Goal: Task Accomplishment & Management: Manage account settings

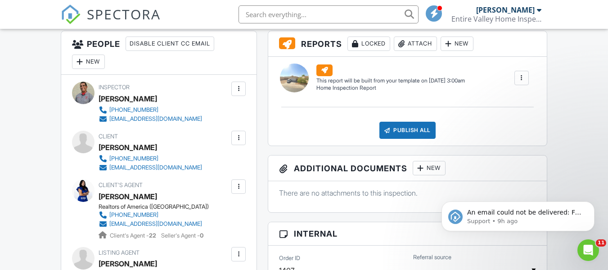
scroll to position [230, 0]
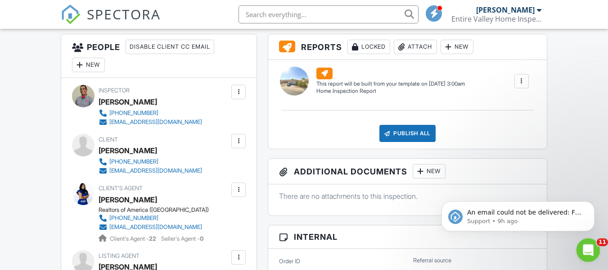
click at [586, 251] on icon "Open Intercom Messenger" at bounding box center [587, 248] width 15 height 15
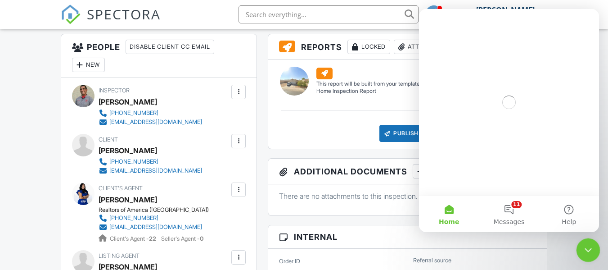
scroll to position [0, 0]
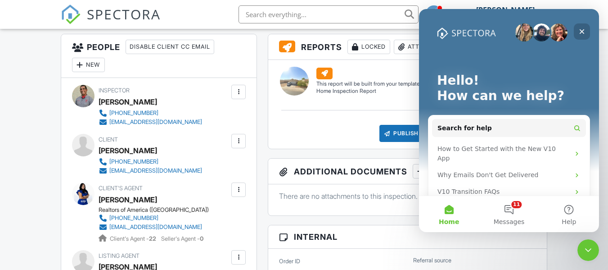
click at [581, 31] on icon "Close" at bounding box center [582, 31] width 5 height 5
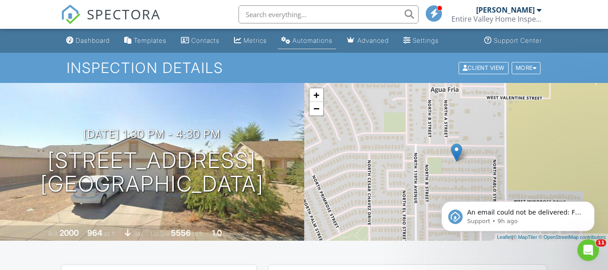
click at [320, 42] on div "Automations" at bounding box center [313, 40] width 40 height 8
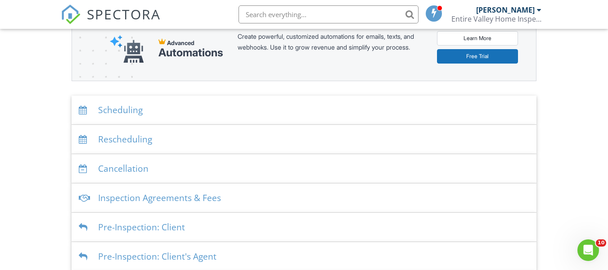
scroll to position [120, 0]
click at [319, 114] on div "Scheduling" at bounding box center [304, 110] width 465 height 29
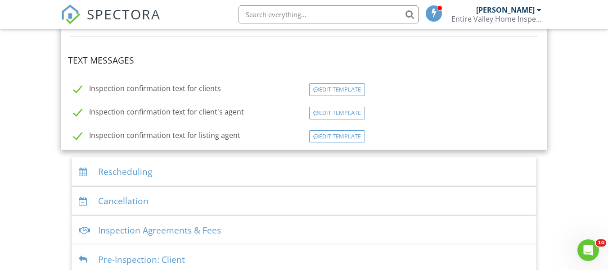
scroll to position [321, 0]
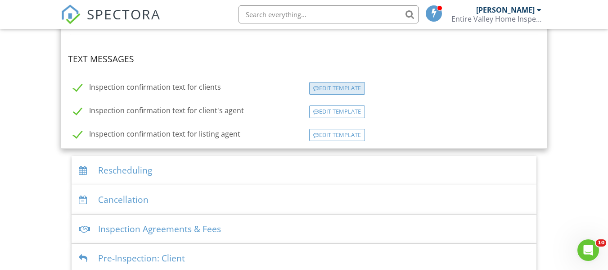
click at [342, 83] on div "Edit Template" at bounding box center [337, 88] width 56 height 13
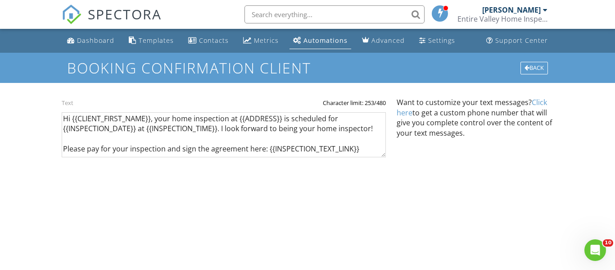
click at [403, 110] on link "Click here" at bounding box center [472, 107] width 150 height 20
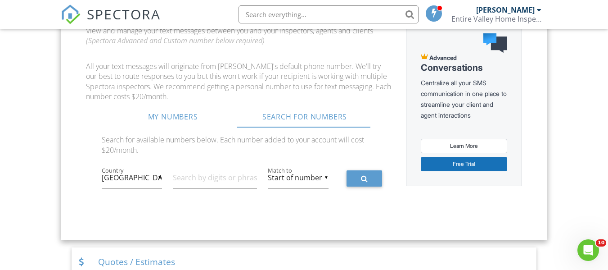
scroll to position [542, 0]
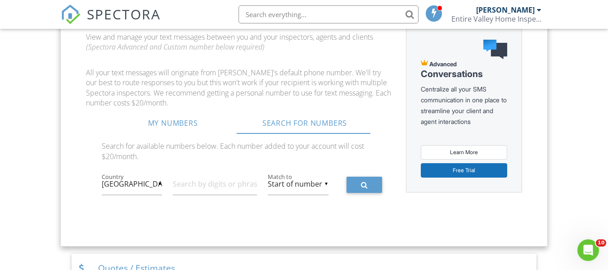
drag, startPoint x: 614, startPoint y: 33, endPoint x: 610, endPoint y: 80, distance: 47.0
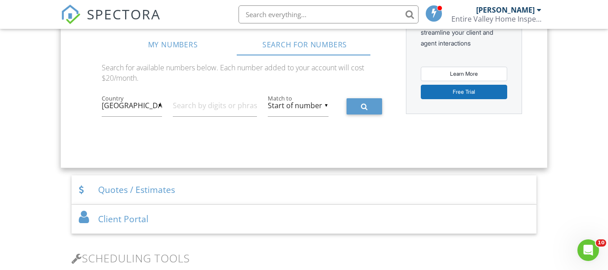
scroll to position [623, 0]
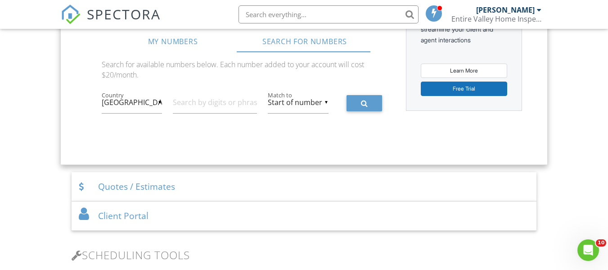
click at [152, 104] on div "▼ United States United States Canada Puerto Rico United Kingdom United States C…" at bounding box center [132, 102] width 60 height 22
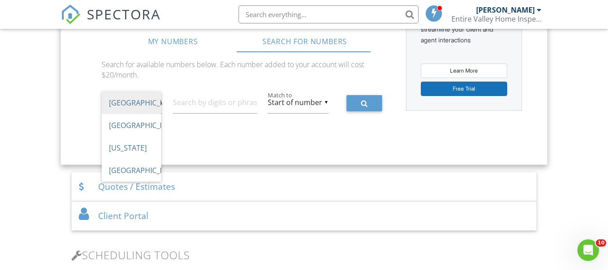
click at [152, 104] on span "United States" at bounding box center [131, 102] width 59 height 23
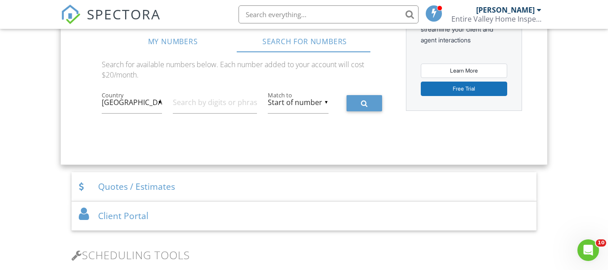
click at [279, 100] on div "▼ Start of number Start of number Anywhere End of number Start of number Anywhe…" at bounding box center [298, 103] width 71 height 24
click at [196, 104] on input "text" at bounding box center [215, 102] width 84 height 22
click at [356, 100] on button at bounding box center [365, 103] width 36 height 16
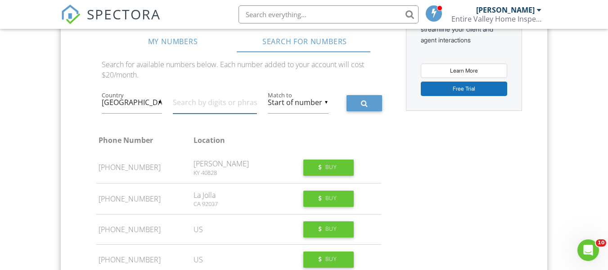
click at [200, 100] on input "text" at bounding box center [215, 102] width 84 height 22
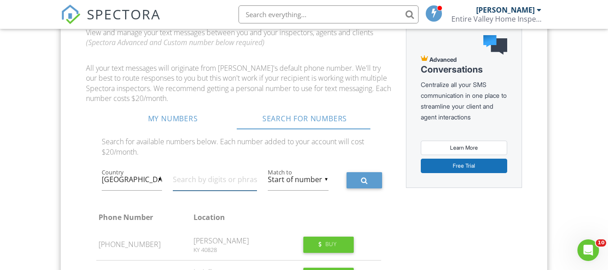
scroll to position [543, 0]
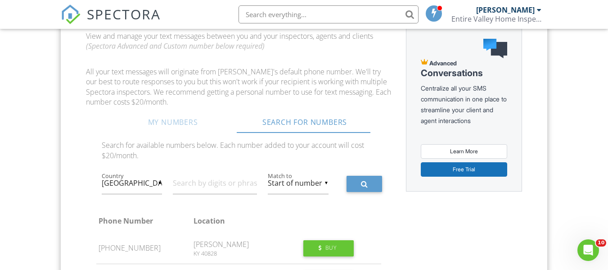
click at [166, 125] on link "My Numbers" at bounding box center [173, 122] width 132 height 22
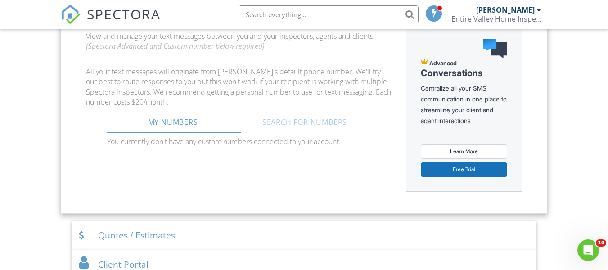
click at [286, 123] on link "Search For Numbers" at bounding box center [305, 122] width 132 height 22
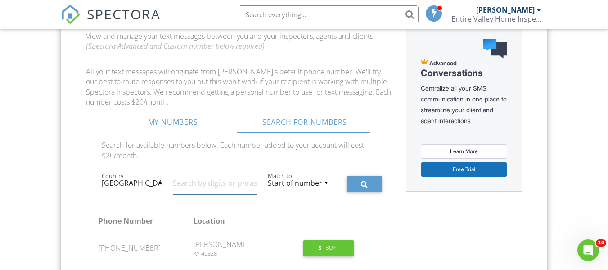
click at [191, 180] on input "text" at bounding box center [215, 183] width 84 height 22
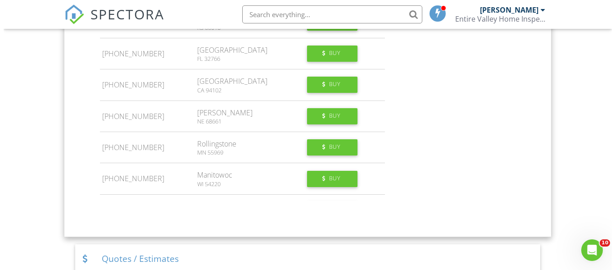
scroll to position [442, 0]
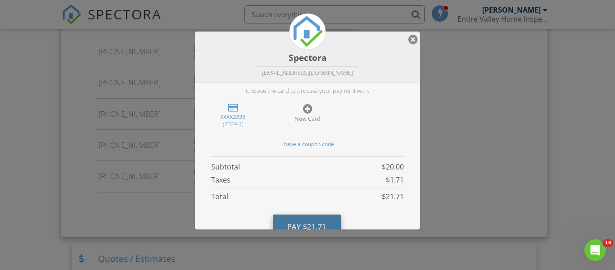
click at [312, 217] on button "Pay $21.71" at bounding box center [307, 226] width 68 height 24
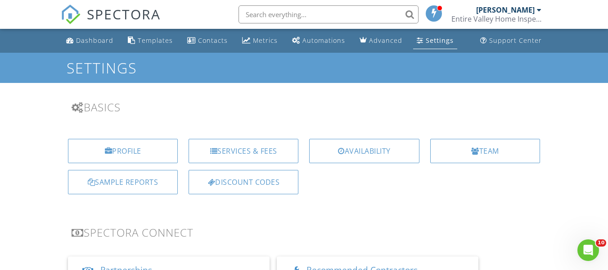
click at [322, 41] on div "Automations" at bounding box center [324, 40] width 43 height 9
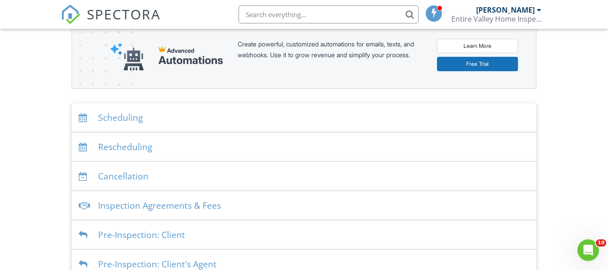
scroll to position [124, 0]
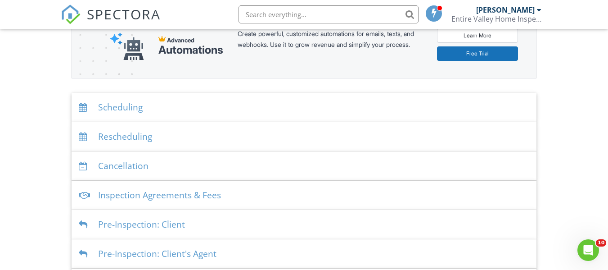
click at [288, 100] on div "Scheduling" at bounding box center [304, 107] width 465 height 29
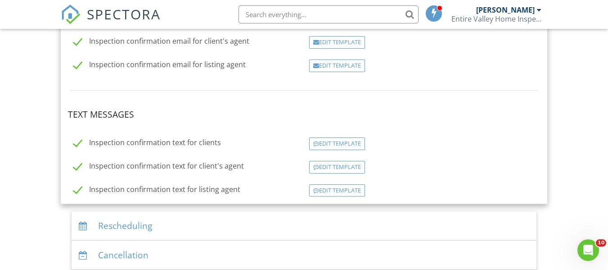
scroll to position [268, 0]
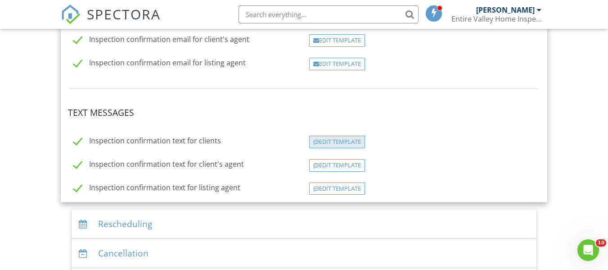
click at [349, 143] on div "Edit Template" at bounding box center [337, 142] width 56 height 13
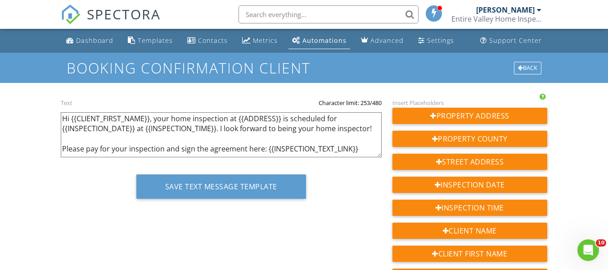
click at [261, 148] on textarea "Hi {{CLIENT_FIRST_NAME}}, your home inspection at {{ADDRESS}} is scheduled for …" at bounding box center [221, 134] width 321 height 45
click at [200, 130] on textarea "Hi {{CLIENT_FIRST_NAME}}, your home inspection at {{ADDRESS}} is scheduled for …" at bounding box center [221, 134] width 321 height 45
click at [222, 131] on textarea "Hi {{CLIENT_FIRST_NAME}}, your home inspection at {{ADDRESS}} is scheduled for …" at bounding box center [221, 134] width 321 height 45
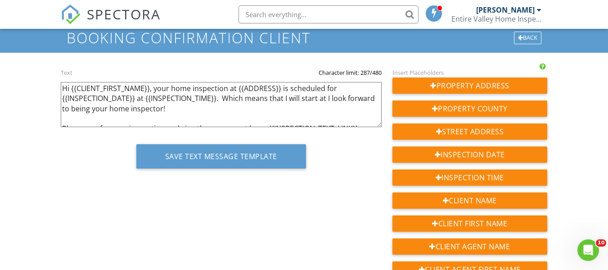
scroll to position [32, 0]
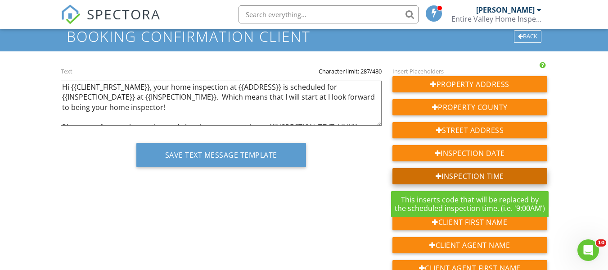
click at [526, 180] on div "Inspection Time" at bounding box center [470, 176] width 155 height 16
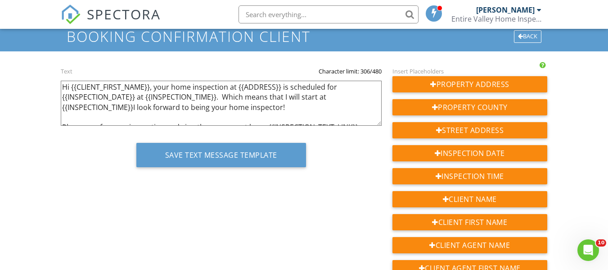
click at [134, 109] on textarea "Hi {{CLIENT_FIRST_NAME}}, your home inspection at {{ADDRESS}} is scheduled for …" at bounding box center [221, 103] width 321 height 45
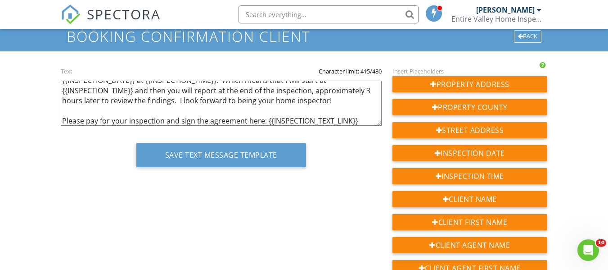
scroll to position [18, 0]
click at [363, 118] on textarea "Hi {{CLIENT_FIRST_NAME}}, your home inspection at {{ADDRESS}} is scheduled for …" at bounding box center [221, 103] width 321 height 45
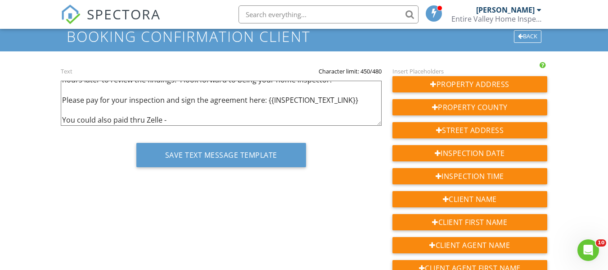
click at [348, 101] on textarea "Hi {{CLIENT_FIRST_NAME}}, your home inspection at {{ADDRESS}} is scheduled for …" at bounding box center [221, 103] width 321 height 45
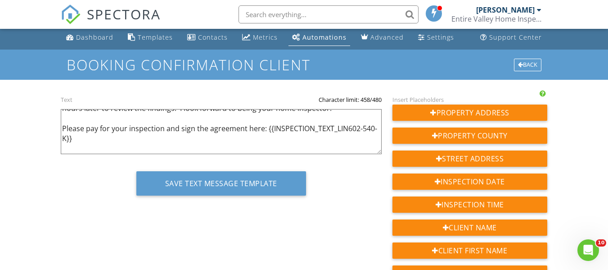
scroll to position [0, 0]
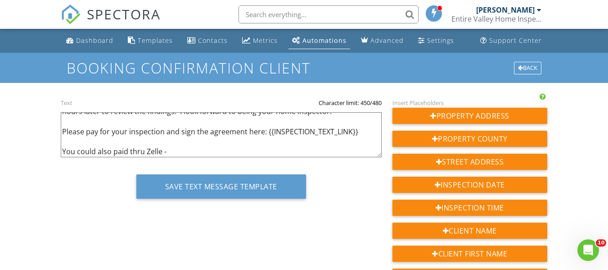
click at [175, 153] on textarea "Hi {{CLIENT_FIRST_NAME}}, your home inspection at {{ADDRESS}} is scheduled for …" at bounding box center [221, 134] width 321 height 45
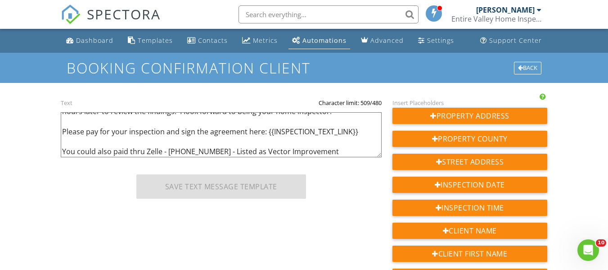
scroll to position [47, 0]
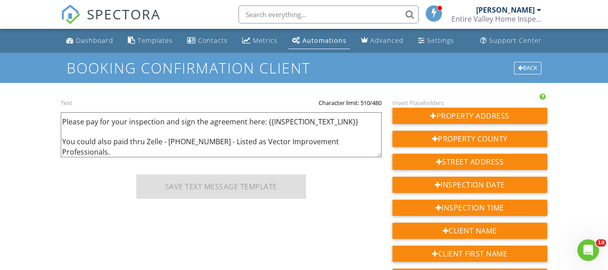
click at [156, 111] on div "Hi {{CLIENT_FIRST_NAME}}, your home inspection at {{ADDRESS}} is scheduled for …" at bounding box center [221, 130] width 321 height 67
click at [368, 142] on textarea "Hi {{CLIENT_FIRST_NAME}}, your home inspection at {{ADDRESS}} is scheduled for …" at bounding box center [221, 134] width 321 height 45
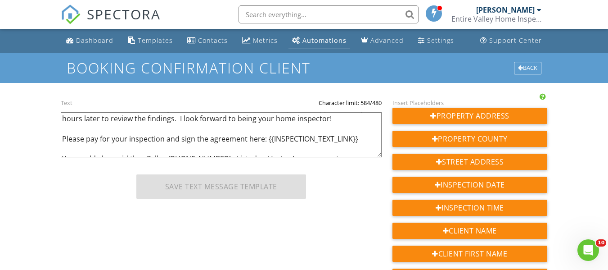
scroll to position [22, 0]
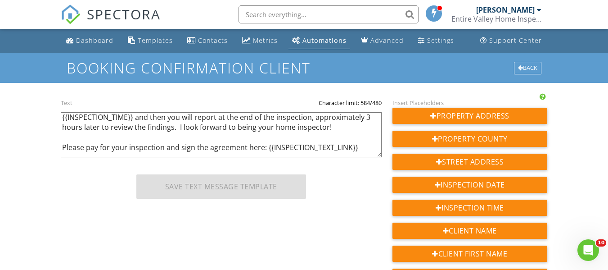
drag, startPoint x: 331, startPoint y: 127, endPoint x: 178, endPoint y: 131, distance: 152.7
click at [178, 130] on textarea "Hi {{CLIENT_FIRST_NAME}}, your home inspection at {{ADDRESS}} is scheduled for …" at bounding box center [221, 134] width 321 height 45
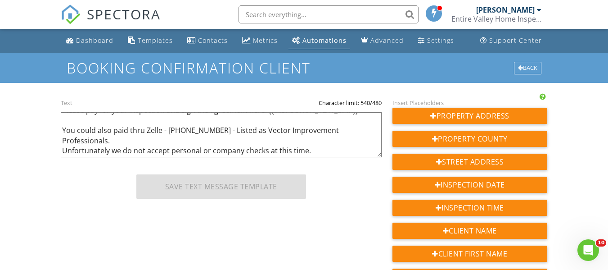
click at [338, 148] on textarea "Hi {{CLIENT_FIRST_NAME}}, your home inspection at {{ADDRESS}} is scheduled for …" at bounding box center [221, 134] width 321 height 45
paste textarea "I look forward to being your home inspector!"
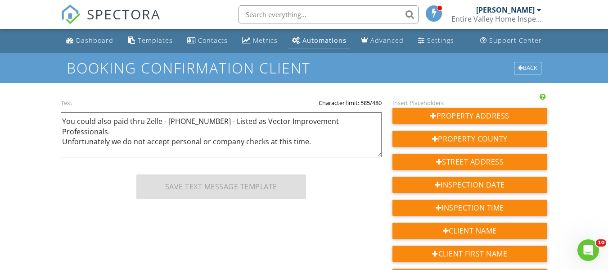
click at [62, 152] on textarea "Hi {{CLIENT_FIRST_NAME}}, your home inspection at {{ADDRESS}} is scheduled for …" at bounding box center [221, 134] width 321 height 45
click at [219, 146] on textarea "Hi {{CLIENT_FIRST_NAME}}, your home inspection at {{ADDRESS}} is scheduled for …" at bounding box center [221, 134] width 321 height 45
click at [221, 150] on textarea "Hi {{CLIENT_FIRST_NAME}}, your home inspection at {{ADDRESS}} is scheduled for …" at bounding box center [221, 134] width 321 height 45
click at [281, 150] on textarea "Hi {{CLIENT_FIRST_NAME}}, your home inspection at {{ADDRESS}} is scheduled for …" at bounding box center [221, 134] width 321 height 45
click at [302, 151] on textarea "Hi {{CLIENT_FIRST_NAME}}, your home inspection at {{ADDRESS}} is scheduled for …" at bounding box center [221, 134] width 321 height 45
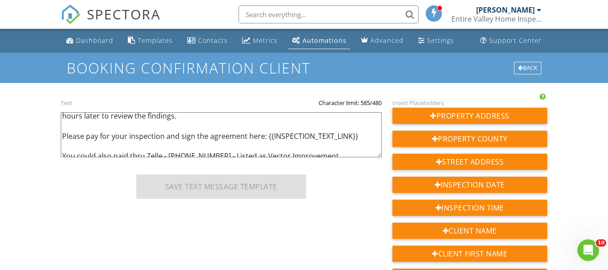
scroll to position [47, 0]
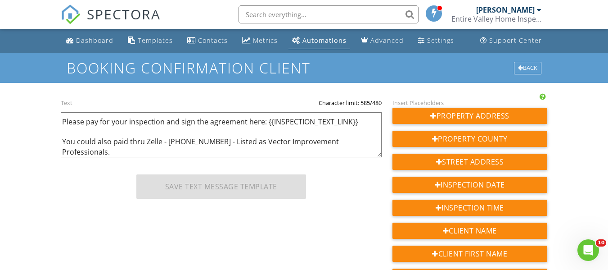
click at [326, 153] on textarea "Hi {{CLIENT_FIRST_NAME}}, your home inspection at {{ADDRESS}} is scheduled for …" at bounding box center [221, 134] width 321 height 45
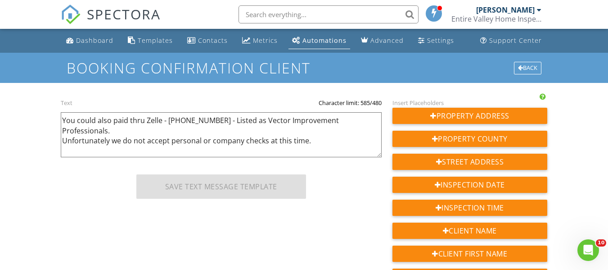
drag, startPoint x: 322, startPoint y: 154, endPoint x: 279, endPoint y: 153, distance: 43.7
click at [279, 153] on textarea "Hi {{CLIENT_FIRST_NAME}}, your home inspection at {{ADDRESS}} is scheduled for …" at bounding box center [221, 134] width 321 height 45
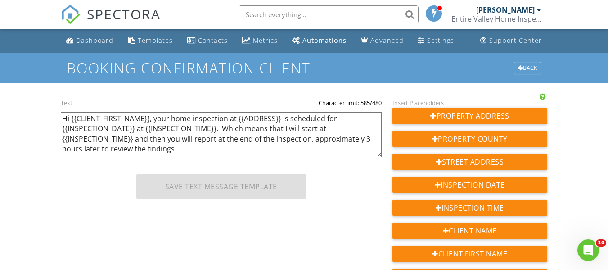
click at [251, 153] on textarea "Hi {{CLIENT_FIRST_NAME}}, your home inspection at {{ADDRESS}} is scheduled for …" at bounding box center [221, 134] width 321 height 45
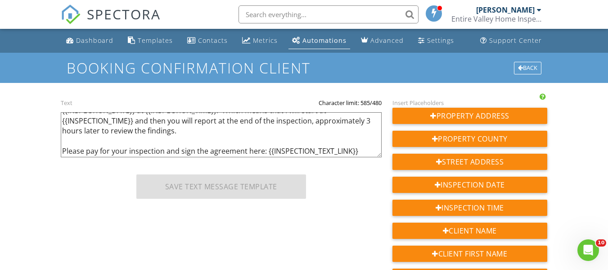
click at [64, 150] on textarea "Hi {{CLIENT_FIRST_NAME}}, your home inspection at {{ADDRESS}} is scheduled for …" at bounding box center [221, 134] width 321 height 45
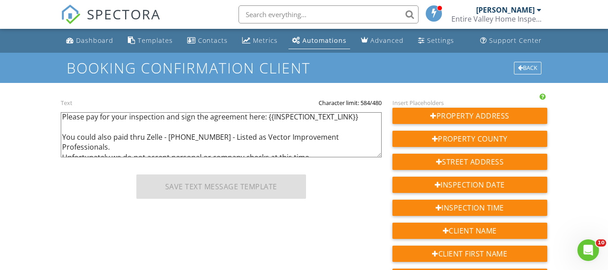
scroll to position [44, 0]
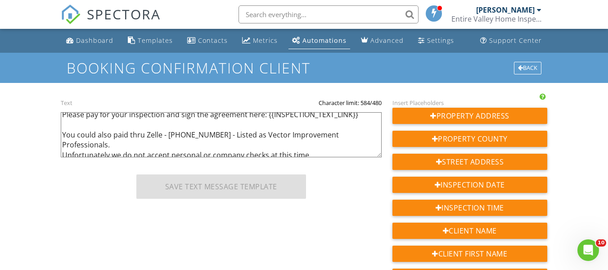
drag, startPoint x: 220, startPoint y: 135, endPoint x: 328, endPoint y: 145, distance: 108.2
click at [328, 145] on textarea "Hi {{CLIENT_FIRST_NAME}}, your home inspection at {{ADDRESS}} is scheduled for …" at bounding box center [221, 134] width 321 height 45
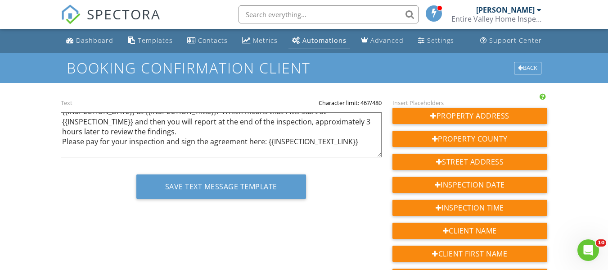
scroll to position [48, 0]
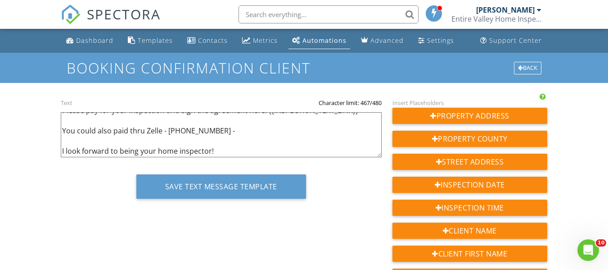
click at [61, 152] on textarea "Hi {{CLIENT_FIRST_NAME}}, your home inspection at {{ADDRESS}} is scheduled for …" at bounding box center [221, 134] width 321 height 45
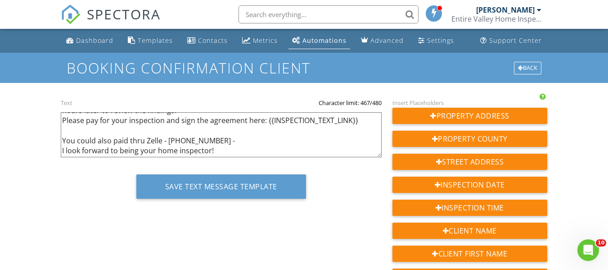
scroll to position [38, 0]
click at [232, 142] on textarea "Hi {{CLIENT_FIRST_NAME}}, your home inspection at {{ADDRESS}} is scheduled for …" at bounding box center [221, 134] width 321 height 45
click at [63, 142] on textarea "Hi {{CLIENT_FIRST_NAME}}, your home inspection at {{ADDRESS}} is scheduled for …" at bounding box center [221, 134] width 321 height 45
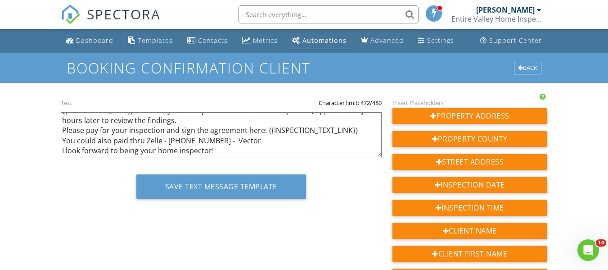
scroll to position [28, 0]
click at [261, 142] on textarea "Hi {{CLIENT_FIRST_NAME}}, your home inspection at {{ADDRESS}} is scheduled for …" at bounding box center [221, 134] width 321 height 45
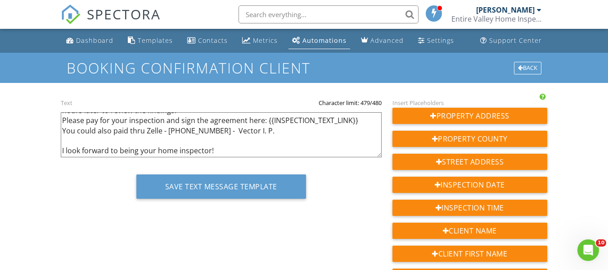
type textarea "Hi {{CLIENT_FIRST_NAME}}, your home inspection at {{ADDRESS}} is scheduled for …"
click at [379, 170] on div "Text Character limit: 479/480 Hi {{CLIENT_FIRST_NAME}}, your home inspection at…" at bounding box center [221, 151] width 332 height 108
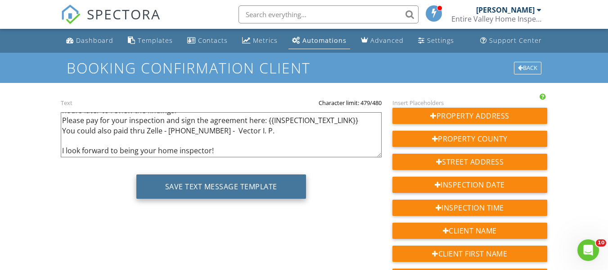
click at [261, 181] on button "Save Text Message Template" at bounding box center [221, 186] width 170 height 24
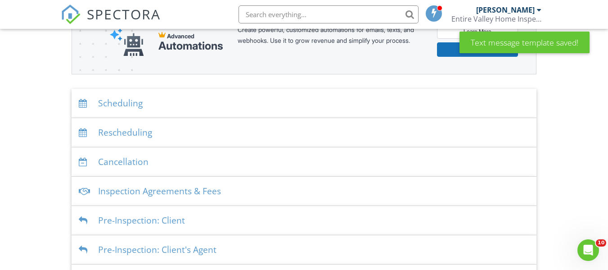
scroll to position [130, 0]
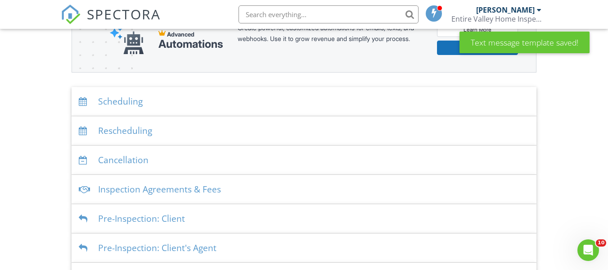
click at [226, 129] on div "Rescheduling" at bounding box center [304, 130] width 465 height 29
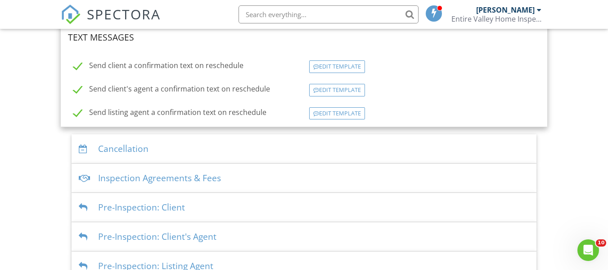
scroll to position [388, 0]
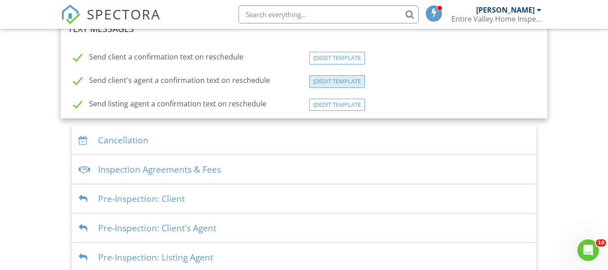
click at [356, 81] on div "Edit Template" at bounding box center [337, 81] width 56 height 13
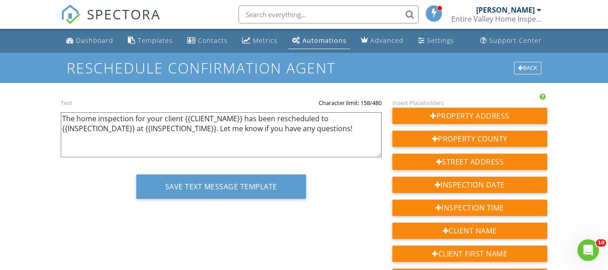
click at [223, 129] on textarea "The home inspection for your client {{CLIENT_NAME}} has been rescheduled to {{I…" at bounding box center [221, 134] width 321 height 45
click at [377, 129] on textarea "The home inspection for your client {{CLIENT_NAME}} has been rescheduled to {{I…" at bounding box center [221, 134] width 321 height 45
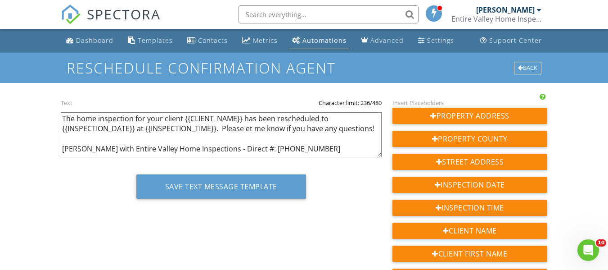
click at [377, 129] on textarea "The home inspection for your client {{CLIENT_NAME}} has been rescheduled to {{I…" at bounding box center [221, 134] width 321 height 45
click at [62, 117] on textarea "The home inspection for your client {{CLIENT_NAME}} has been rescheduled to {{I…" at bounding box center [221, 134] width 321 height 45
click at [65, 114] on textarea "The home inspection for your client {{CLIENT_NAME}} has been rescheduled to {{I…" at bounding box center [221, 134] width 321 height 45
click at [61, 117] on textarea "The home inspection for your client {{CLIENT_NAME}} has been rescheduled to {{I…" at bounding box center [221, 134] width 321 height 45
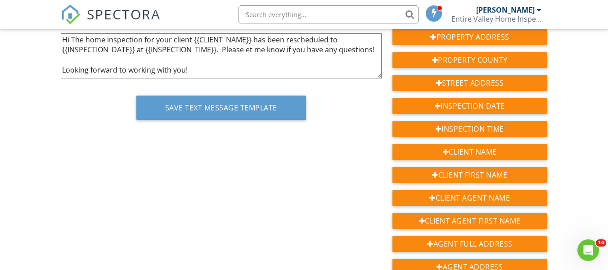
scroll to position [82, 0]
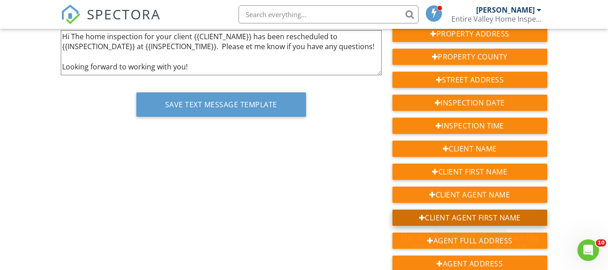
click at [513, 218] on div "Client Agent First Name" at bounding box center [470, 217] width 155 height 16
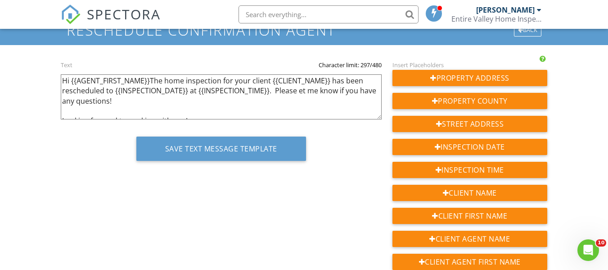
scroll to position [40, 0]
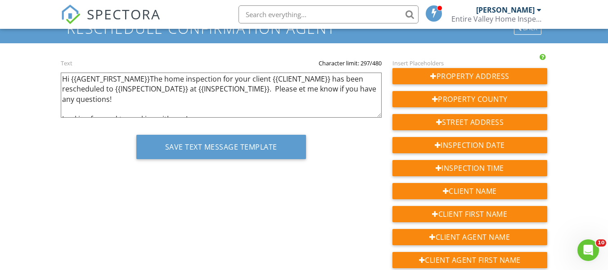
click at [151, 78] on textarea "The home inspection for your client {{CLIENT_NAME}} has been rescheduled to {{I…" at bounding box center [221, 95] width 321 height 45
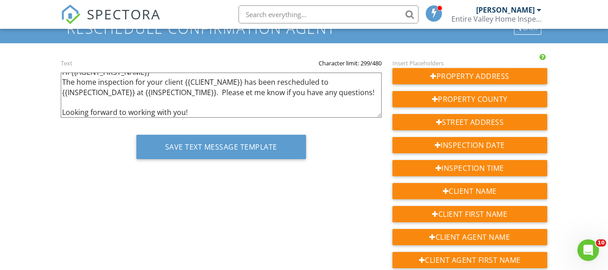
scroll to position [18, 0]
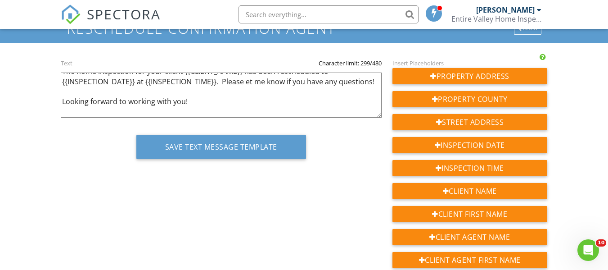
click at [246, 83] on textarea "The home inspection for your client {{CLIENT_NAME}} has been rescheduled to {{I…" at bounding box center [221, 95] width 321 height 45
click at [223, 83] on textarea "The home inspection for your client {{CLIENT_NAME}} has been rescheduled to {{I…" at bounding box center [221, 95] width 321 height 45
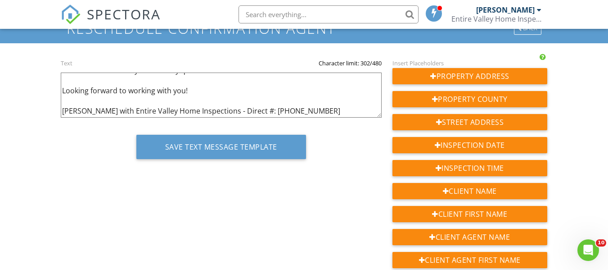
scroll to position [0, 0]
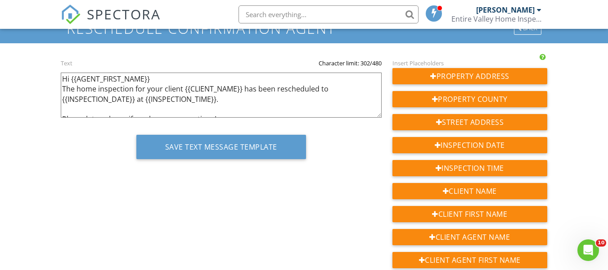
drag, startPoint x: 303, startPoint y: 109, endPoint x: 47, endPoint y: 74, distance: 257.8
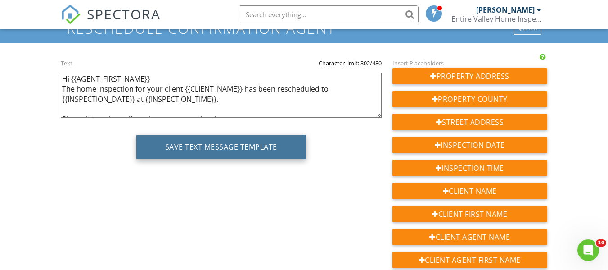
type textarea "Hi {{AGENT_FIRST_NAME}} The home inspection for your client {{CLIENT_NAME}} has…"
click at [250, 147] on button "Save Text Message Template" at bounding box center [221, 147] width 170 height 24
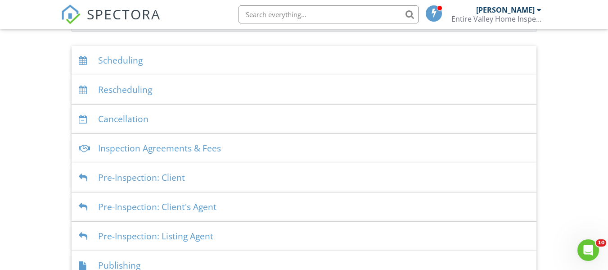
scroll to position [169, 0]
click at [186, 69] on div "Scheduling" at bounding box center [304, 61] width 465 height 29
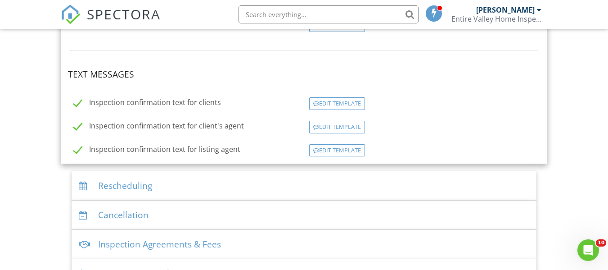
scroll to position [307, 0]
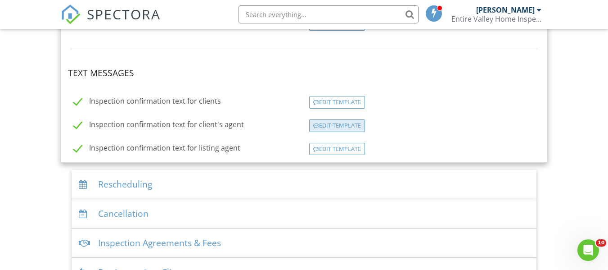
click at [333, 122] on div "Edit Template" at bounding box center [337, 125] width 56 height 13
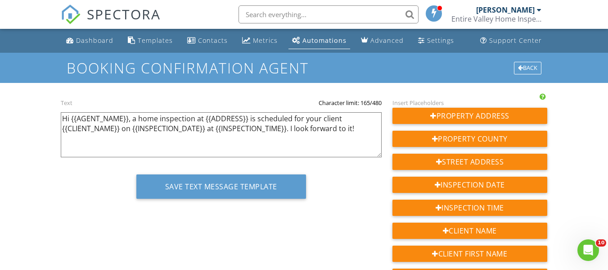
click at [308, 44] on link "Automations" at bounding box center [320, 40] width 62 height 17
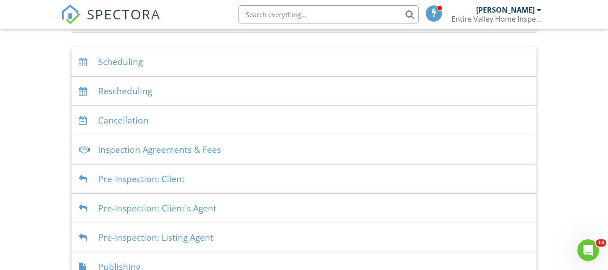
click at [204, 67] on div "Scheduling" at bounding box center [304, 61] width 465 height 29
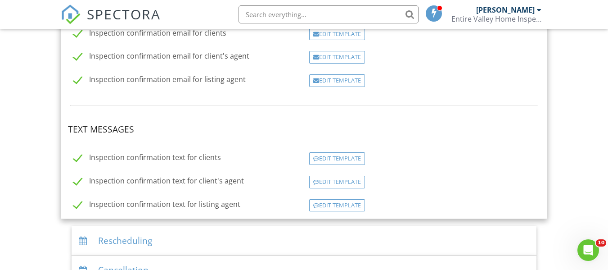
scroll to position [252, 0]
click at [327, 160] on div "Edit Template" at bounding box center [337, 157] width 56 height 13
click at [346, 206] on div "Edit Template" at bounding box center [337, 204] width 56 height 13
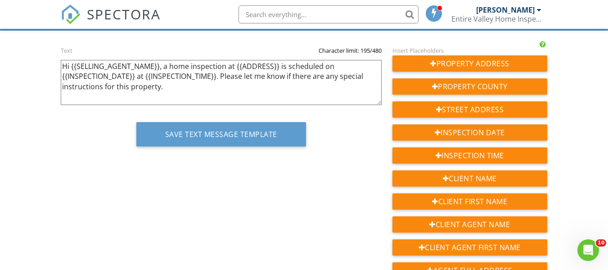
scroll to position [41, 0]
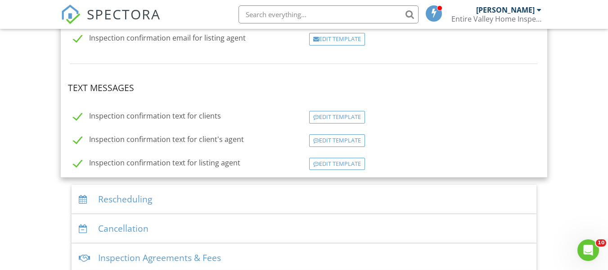
scroll to position [302, 0]
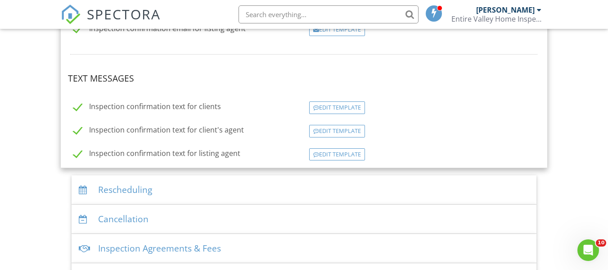
click at [322, 131] on div "Edit Template" at bounding box center [337, 131] width 56 height 13
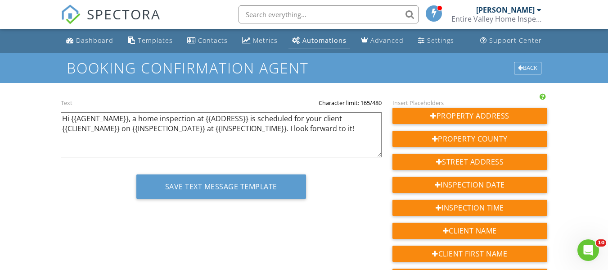
drag, startPoint x: 291, startPoint y: 147, endPoint x: 61, endPoint y: 111, distance: 232.4
click at [61, 111] on div "Hi {{AGENT_NAME}}, a home inspection at {{ADDRESS}} is scheduled for your clien…" at bounding box center [221, 130] width 321 height 67
click at [361, 141] on textarea "Hi {{AGENT_NAME}}, a home inspection at {{ADDRESS}} is scheduled for your clien…" at bounding box center [221, 134] width 321 height 45
drag, startPoint x: 367, startPoint y: 141, endPoint x: 65, endPoint y: 96, distance: 305.0
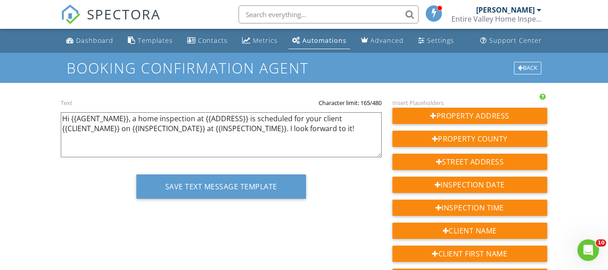
drag, startPoint x: 329, startPoint y: 142, endPoint x: 63, endPoint y: 116, distance: 267.5
click at [63, 116] on textarea "Hi {{AGENT_NAME}}, a home inspection at {{ADDRESS}} is scheduled for your clien…" at bounding box center [221, 134] width 321 height 45
type textarea "rd to it!"
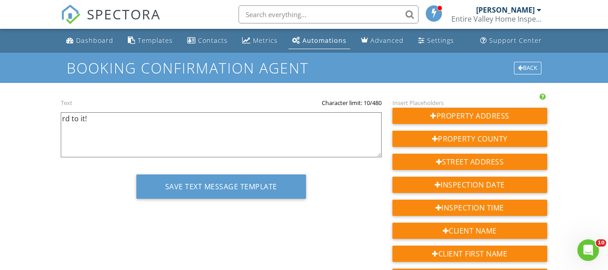
drag, startPoint x: 95, startPoint y: 121, endPoint x: 52, endPoint y: 118, distance: 43.3
paste textarea "Hi {{AGENT_FIRST_NAME}} The home inspection for your client {{CLIENT_NAME}} has…"
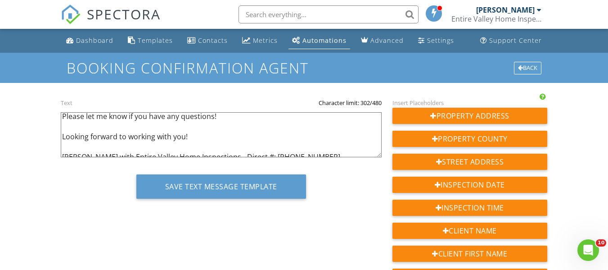
scroll to position [48, 0]
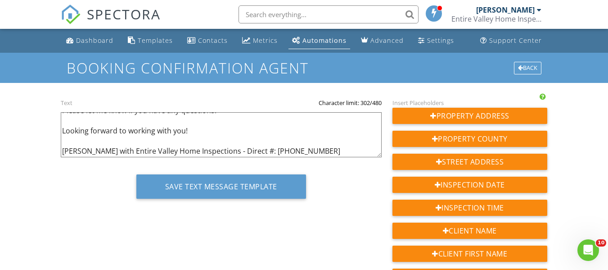
drag, startPoint x: 318, startPoint y: 151, endPoint x: 63, endPoint y: 130, distance: 256.3
click at [63, 130] on textarea "Hi {{AGENT_NAME}}, a home inspection at {{ADDRESS}} is scheduled for your clien…" at bounding box center [221, 134] width 321 height 45
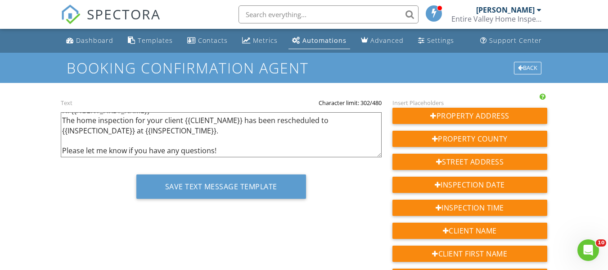
scroll to position [28, 0]
click at [86, 146] on textarea "Hi {{AGENT_NAME}}, a home inspection at {{ADDRESS}} is scheduled for your clien…" at bounding box center [221, 134] width 321 height 45
click at [247, 142] on textarea "Hi {{AGENT_NAME}}, a home inspection at {{ADDRESS}} is scheduled for your clien…" at bounding box center [221, 134] width 321 height 45
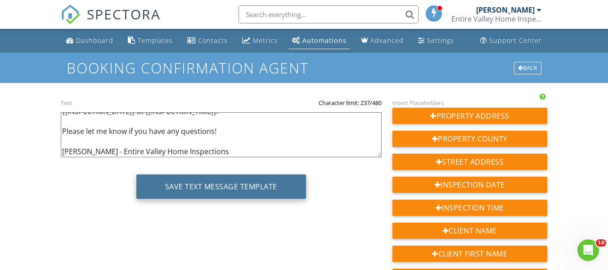
type textarea "Hi {{AGENT_FIRST_NAME}} The home inspection for your client {{CLIENT_NAME}} has…"
click at [245, 191] on button "Save Text Message Template" at bounding box center [221, 186] width 170 height 24
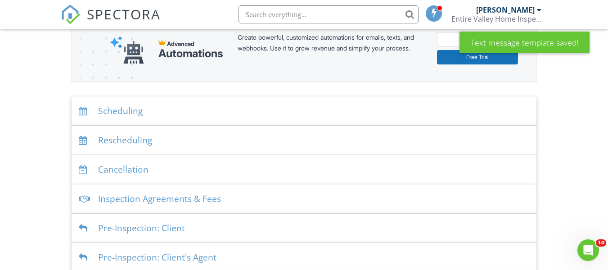
scroll to position [119, 0]
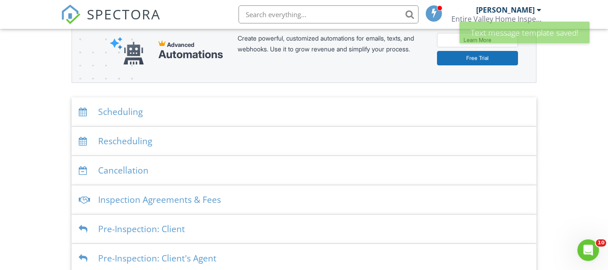
click at [226, 116] on div "Scheduling" at bounding box center [304, 111] width 465 height 29
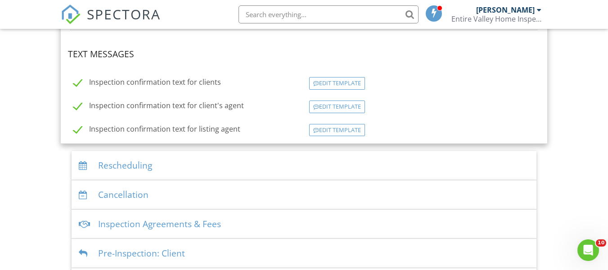
scroll to position [331, 0]
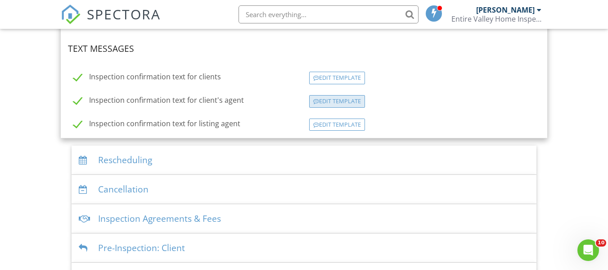
click at [343, 99] on div "Edit Template" at bounding box center [337, 101] width 56 height 13
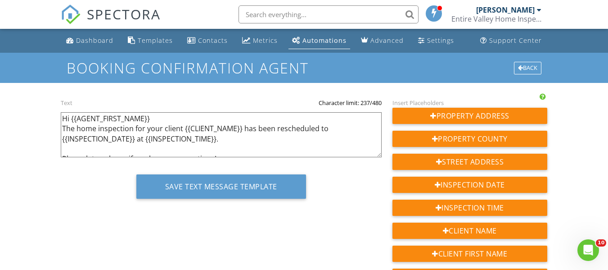
click at [250, 142] on textarea "Hi {{AGENT_FIRST_NAME}} The home inspection for your client {{CLIENT_NAME}} has…" at bounding box center [221, 134] width 321 height 45
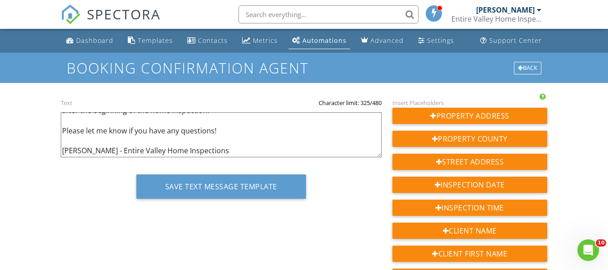
scroll to position [48, 0]
click at [219, 141] on textarea "Hi {{AGENT_FIRST_NAME}} The home inspection for your client {{CLIENT_NAME}} has…" at bounding box center [221, 134] width 321 height 45
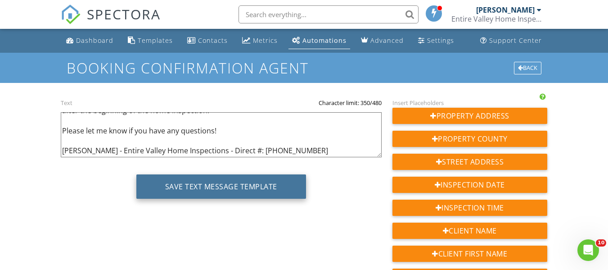
type textarea "Hi {{AGENT_FIRST_NAME}} The home inspection for your client {{CLIENT_NAME}} has…"
click at [265, 184] on button "Save Text Message Template" at bounding box center [221, 186] width 170 height 24
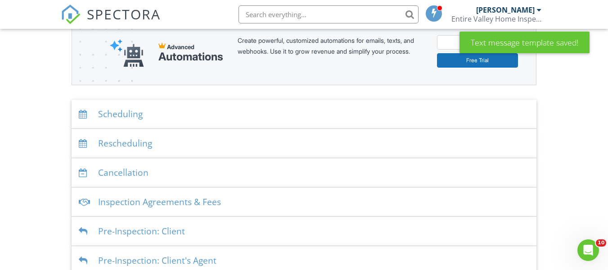
scroll to position [119, 0]
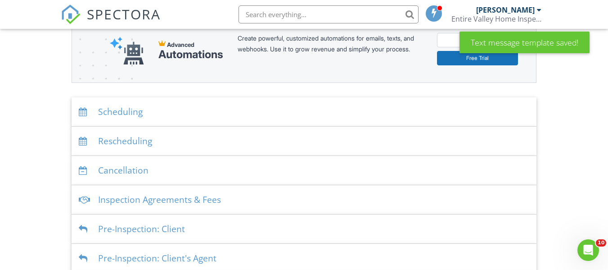
click at [274, 112] on div "Scheduling" at bounding box center [304, 111] width 465 height 29
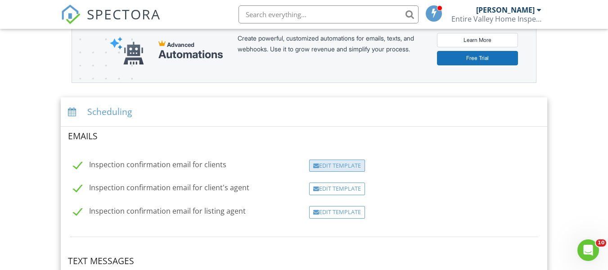
click at [349, 167] on div "Edit Template" at bounding box center [337, 165] width 56 height 13
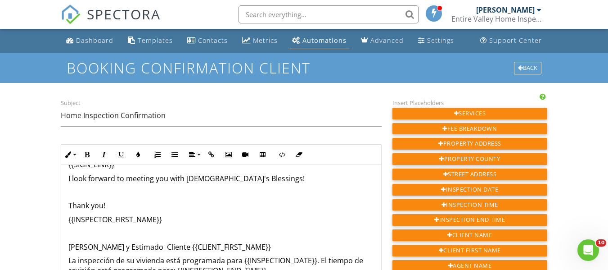
scroll to position [66, 0]
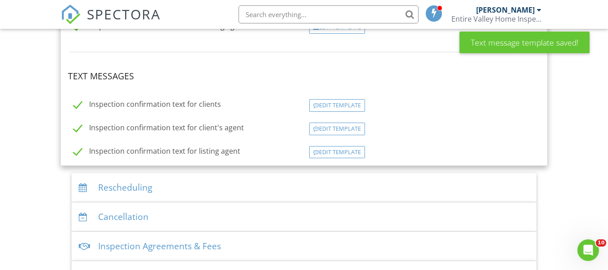
scroll to position [309, 0]
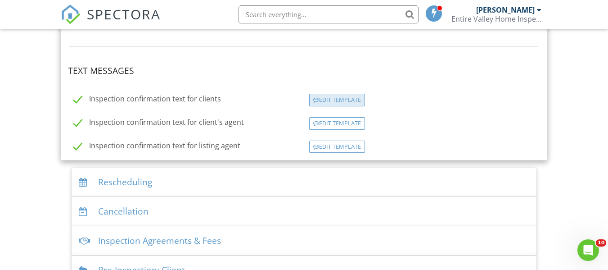
click at [341, 98] on div "Edit Template" at bounding box center [337, 100] width 56 height 13
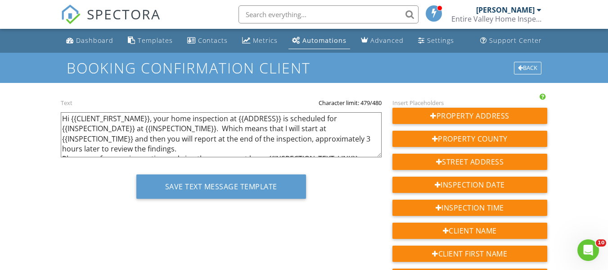
click at [369, 138] on textarea "Hi {{CLIENT_FIRST_NAME}}, your home inspection at {{ADDRESS}} is scheduled for …" at bounding box center [221, 134] width 321 height 45
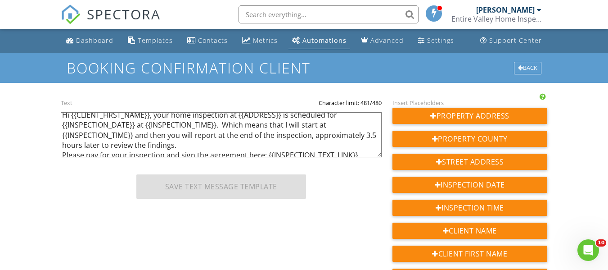
scroll to position [2, 0]
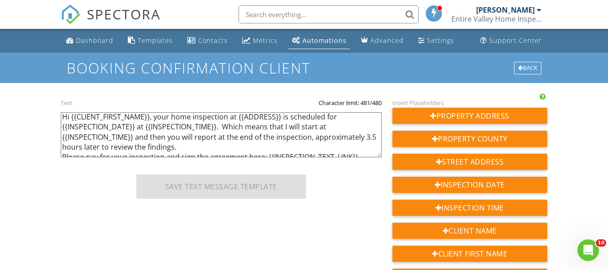
click at [284, 127] on textarea "Hi {{CLIENT_FIRST_NAME}}, your home inspection at {{ADDRESS}} is scheduled for …" at bounding box center [221, 134] width 321 height 45
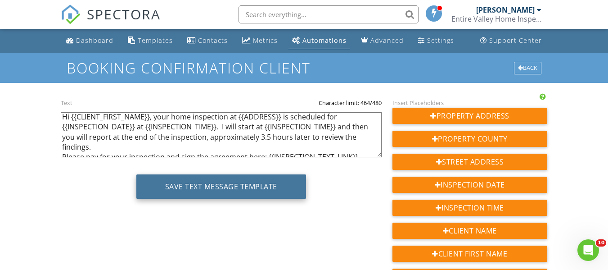
type textarea "Hi {{CLIENT_FIRST_NAME}}, your home inspection at {{ADDRESS}} is scheduled for …"
click at [221, 190] on button "Save Text Message Template" at bounding box center [221, 186] width 170 height 24
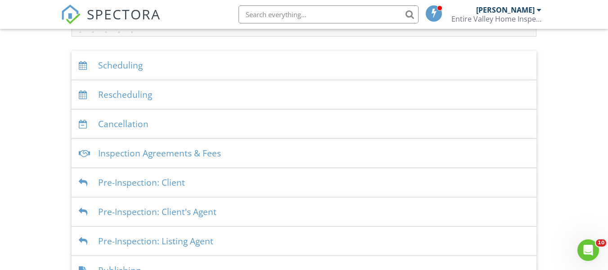
scroll to position [165, 0]
click at [197, 73] on div "Scheduling" at bounding box center [304, 66] width 465 height 29
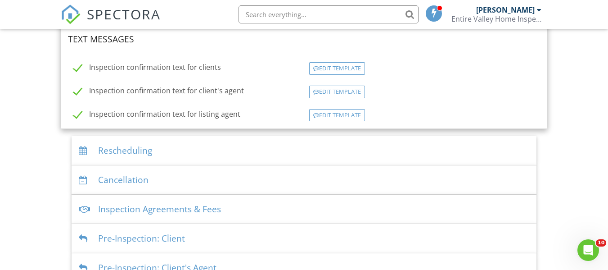
scroll to position [342, 0]
click at [342, 113] on div "Edit Template" at bounding box center [337, 114] width 56 height 13
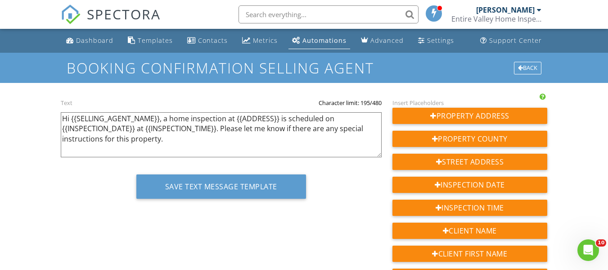
click at [160, 119] on textarea "Hi {{SELLING_AGENT_NAME}}, a home inspection at {{ADDRESS}} is scheduled on {{I…" at bounding box center [221, 134] width 321 height 45
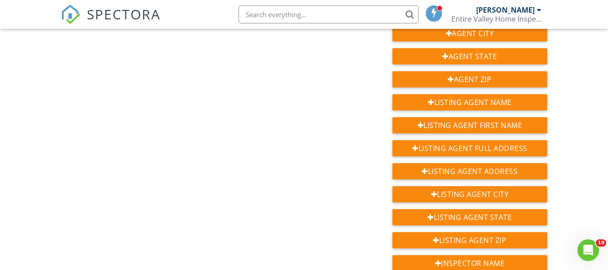
scroll to position [336, 0]
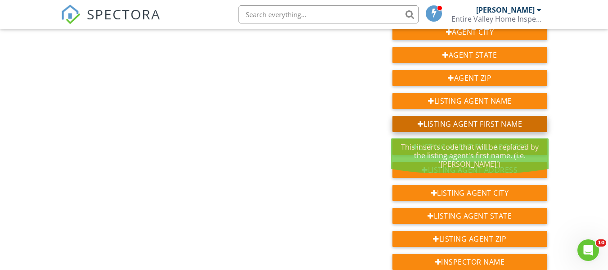
click at [532, 125] on div "Listing Agent First Name" at bounding box center [470, 124] width 155 height 16
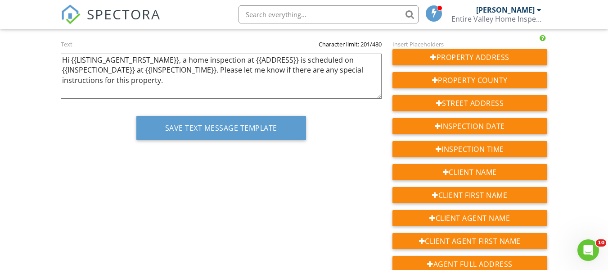
scroll to position [46, 0]
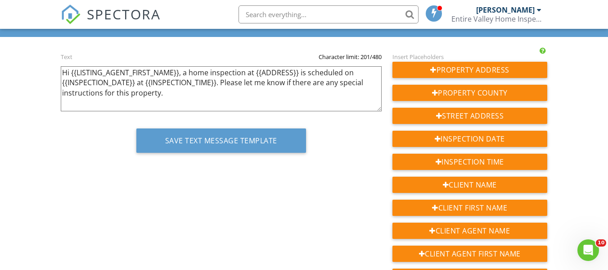
click at [193, 92] on textarea "Hi {{SELLING_AGENT_NAME}}, a home inspection at {{ADDRESS}} is scheduled on {{I…" at bounding box center [221, 88] width 321 height 45
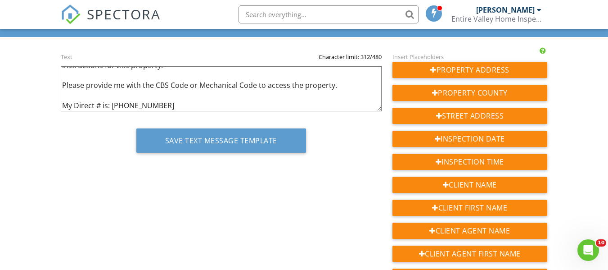
scroll to position [28, 0]
click at [163, 107] on textarea "Hi {{SELLING_AGENT_NAME}}, a home inspection at {{ADDRESS}} is scheduled on {{I…" at bounding box center [221, 88] width 321 height 45
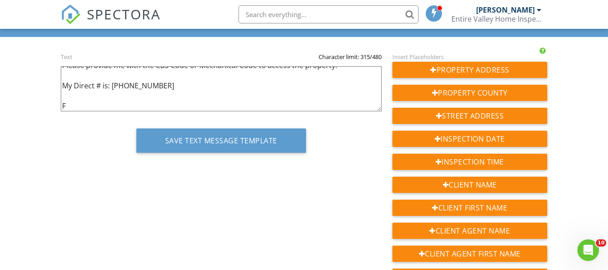
click at [163, 107] on textarea "Hi {{SELLING_AGENT_NAME}}, a home inspection at {{ADDRESS}} is scheduled on {{I…" at bounding box center [221, 88] width 321 height 45
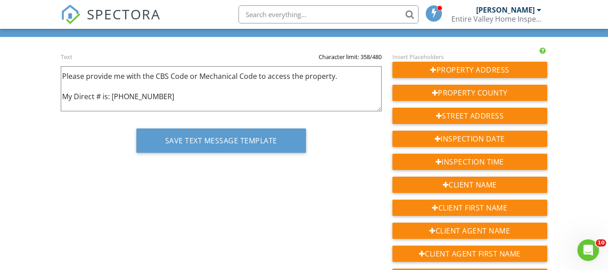
scroll to position [0, 0]
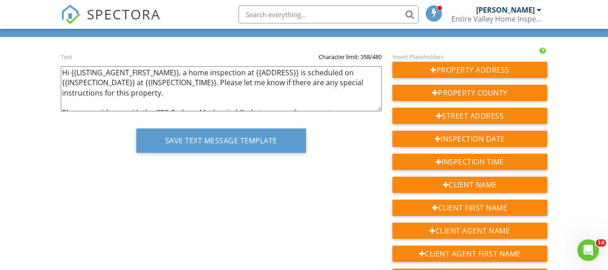
click at [160, 94] on textarea "Hi {{SELLING_AGENT_NAME}}, a home inspection at {{ADDRESS}} is scheduled on {{I…" at bounding box center [221, 88] width 321 height 45
click at [157, 94] on textarea "Hi {{SELLING_AGENT_NAME}}, a home inspection at {{ADDRESS}} is scheduled on {{I…" at bounding box center [221, 88] width 321 height 45
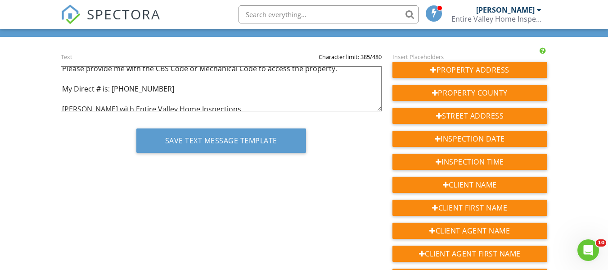
scroll to position [48, 0]
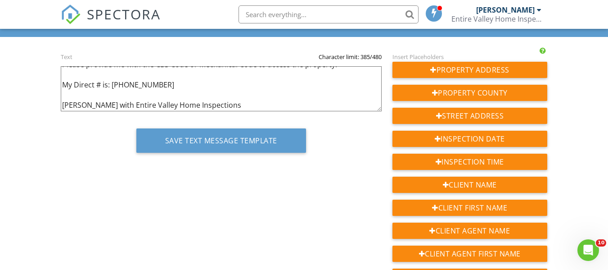
click at [94, 83] on textarea "Hi {{SELLING_AGENT_NAME}}, a home inspection at {{ADDRESS}} is scheduled on {{I…" at bounding box center [221, 88] width 321 height 45
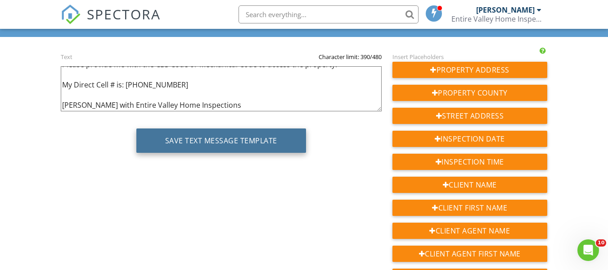
type textarea "Hi {{LISTING_AGENT_FIRST_NAME}}, a home inspection at {{ADDRESS}} is scheduled …"
click at [261, 138] on button "Save Text Message Template" at bounding box center [221, 140] width 170 height 24
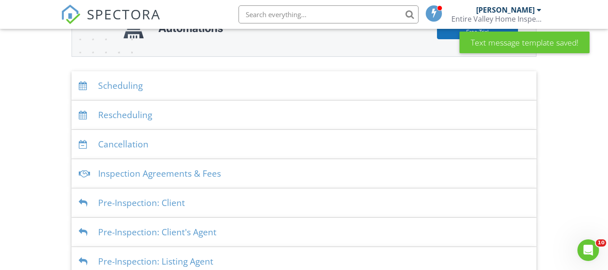
drag, startPoint x: 613, startPoint y: 50, endPoint x: 604, endPoint y: 117, distance: 67.6
click at [604, 117] on html "SPECTORA Fernando Medina Entire Valley Home Inspection Role: Inspector Change R…" at bounding box center [304, 128] width 608 height 546
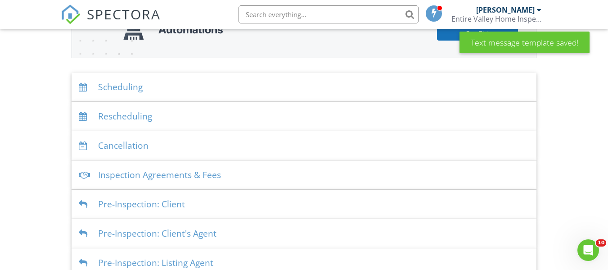
click at [209, 91] on div "Scheduling" at bounding box center [304, 87] width 465 height 29
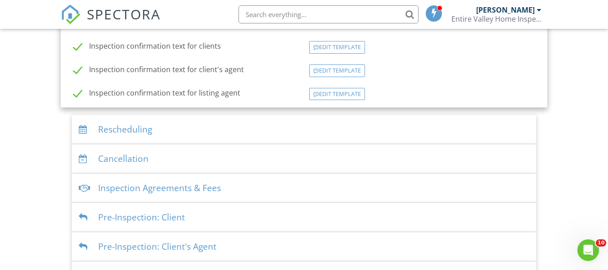
scroll to position [361, 0]
click at [331, 95] on div "Edit Template" at bounding box center [337, 95] width 56 height 13
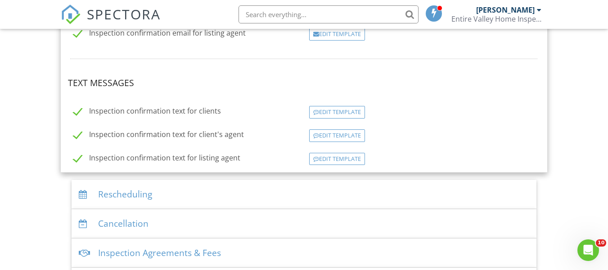
scroll to position [299, 0]
click at [323, 133] on div "Edit Template" at bounding box center [337, 134] width 56 height 13
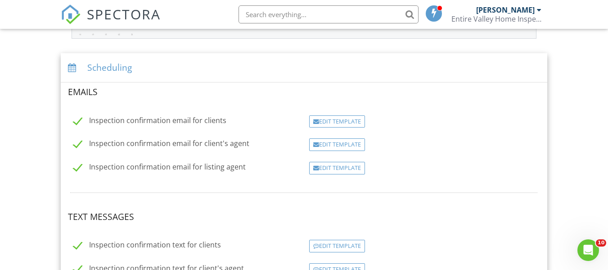
scroll to position [28, 0]
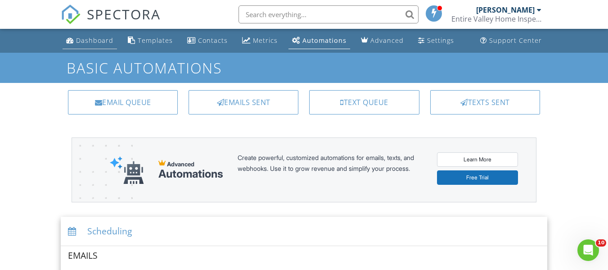
click at [91, 39] on div "Dashboard" at bounding box center [94, 40] width 37 height 9
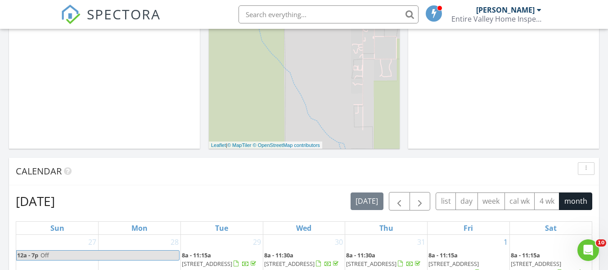
scroll to position [241, 0]
